Goal: Entertainment & Leisure: Consume media (video, audio)

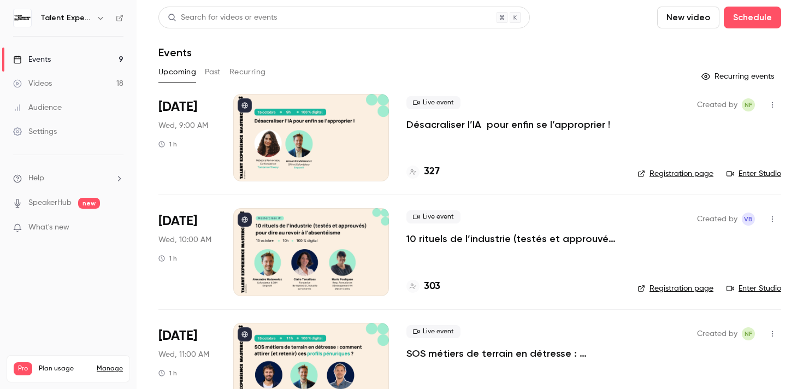
click at [92, 8] on nav "Talent Experience Masterclass Events 9 Videos 18 Audience Settings Help Speaker…" at bounding box center [68, 194] width 137 height 389
click at [100, 15] on icon "button" at bounding box center [100, 18] width 9 height 9
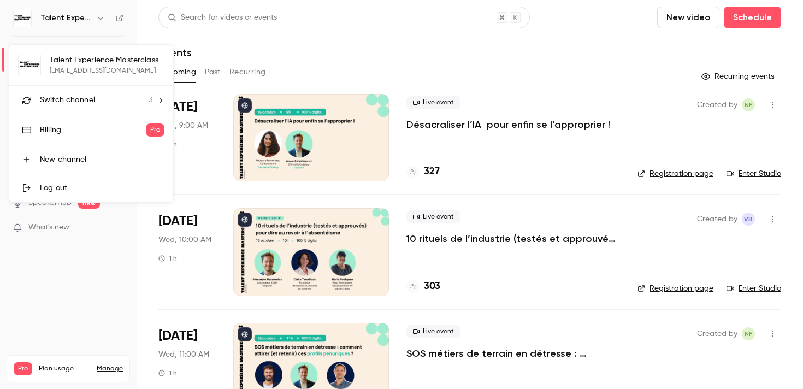
click at [89, 95] on span "Switch channel" at bounding box center [67, 100] width 55 height 11
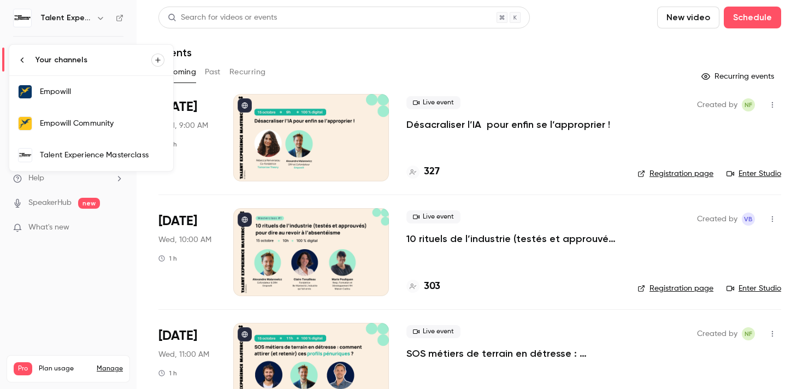
click at [113, 97] on div "Empowill" at bounding box center [102, 91] width 125 height 11
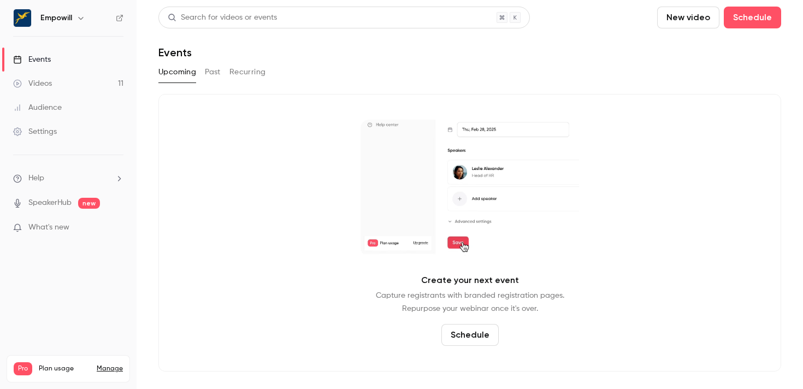
click at [97, 85] on link "Videos 11" at bounding box center [68, 84] width 137 height 24
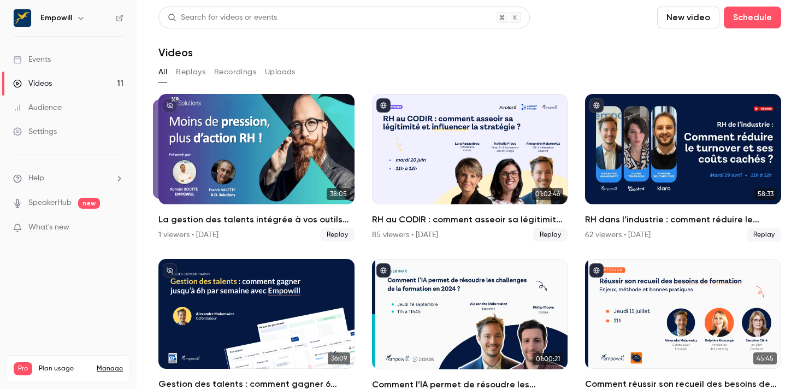
click at [197, 70] on button "Replays" at bounding box center [191, 71] width 30 height 17
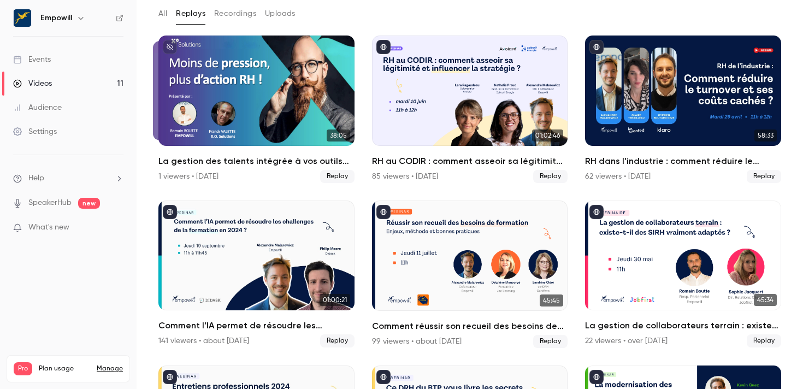
scroll to position [191, 0]
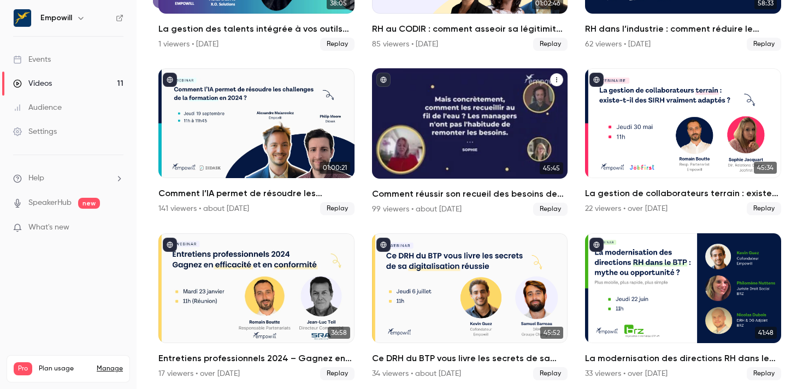
click at [440, 86] on div "Comment réussir son recueil des besoins de formation ? Enjeux, méthode et bonne…" at bounding box center [470, 123] width 196 height 110
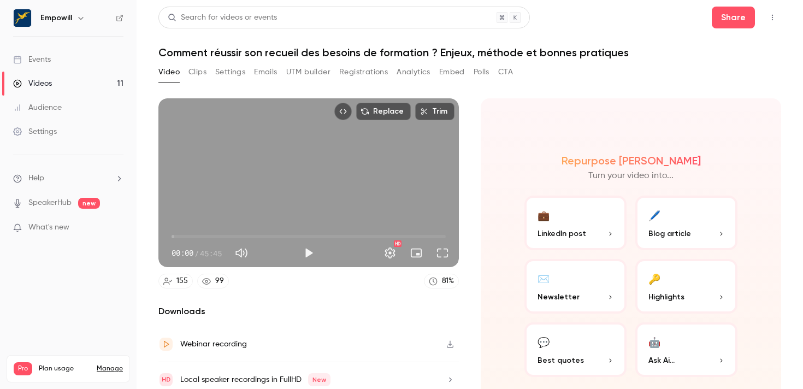
drag, startPoint x: 327, startPoint y: 157, endPoint x: 319, endPoint y: 150, distance: 10.5
click at [327, 156] on div "Replace Trim 00:00 00:00 / 45:45 HD" at bounding box center [308, 182] width 300 height 169
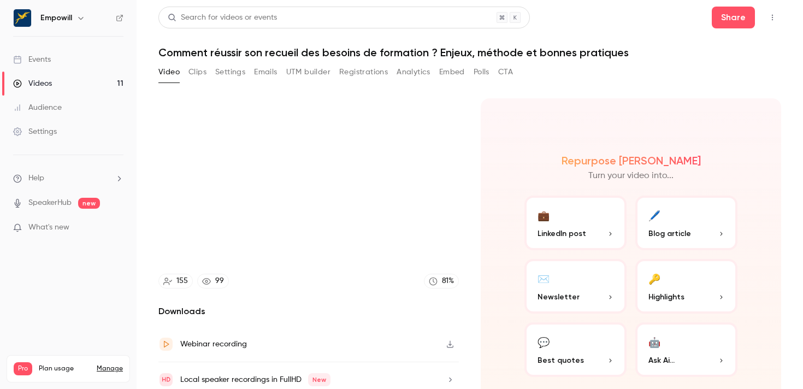
type input "******"
